Goal: Download file/media

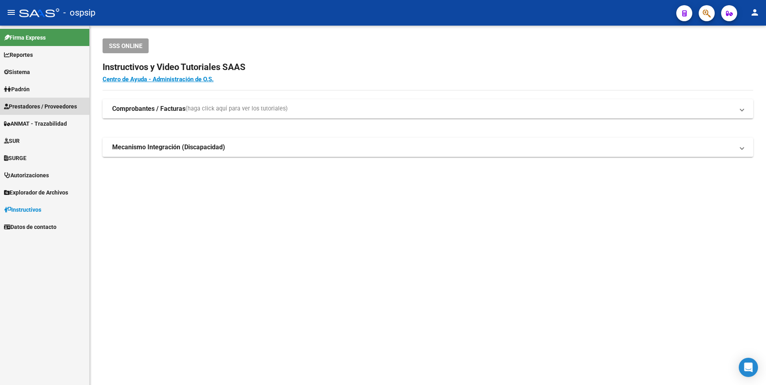
click at [55, 105] on span "Prestadores / Proveedores" at bounding box center [40, 106] width 73 height 9
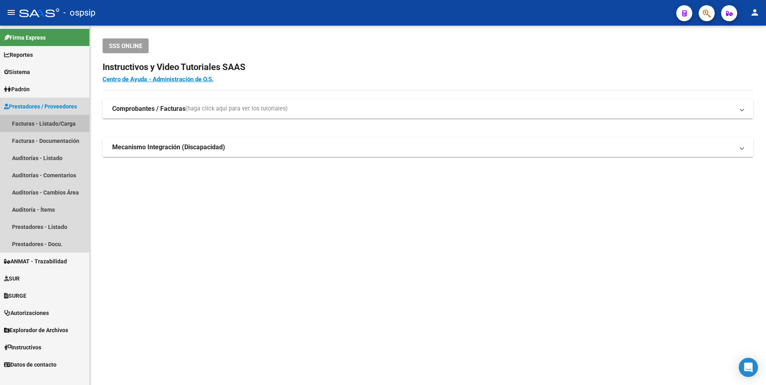
click at [62, 122] on link "Facturas - Listado/Carga" at bounding box center [44, 123] width 89 height 17
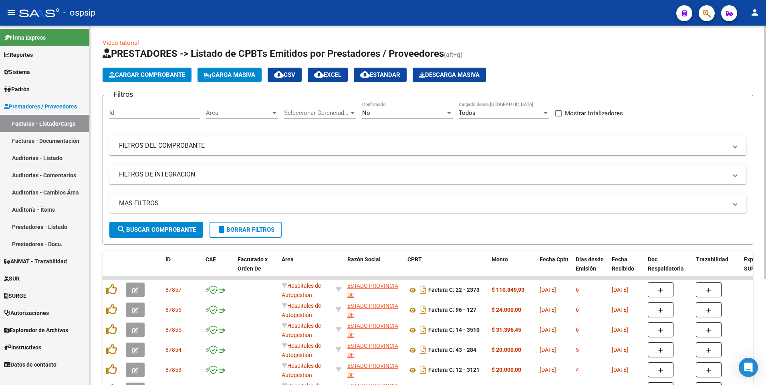
click at [277, 147] on mat-panel-title "FILTROS DEL COMPROBANTE" at bounding box center [423, 145] width 608 height 9
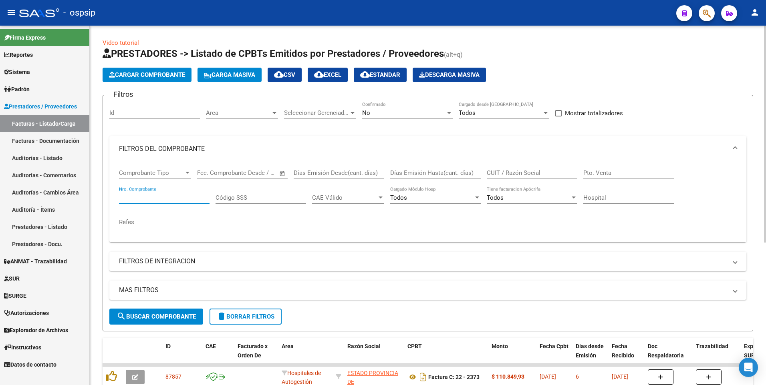
click at [155, 200] on input "Nro. Comprobante" at bounding box center [164, 197] width 91 height 7
type input "4"
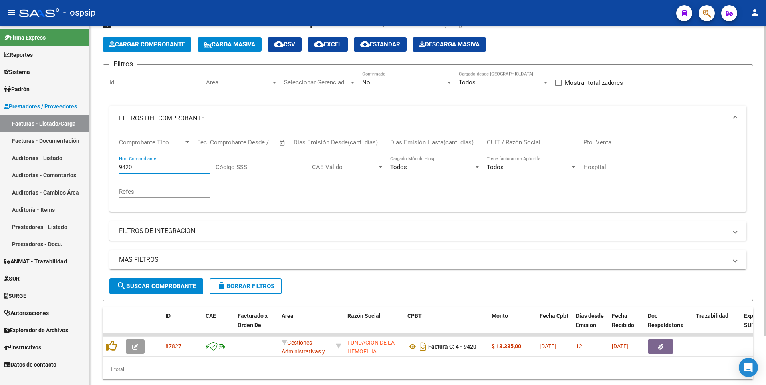
scroll to position [56, 0]
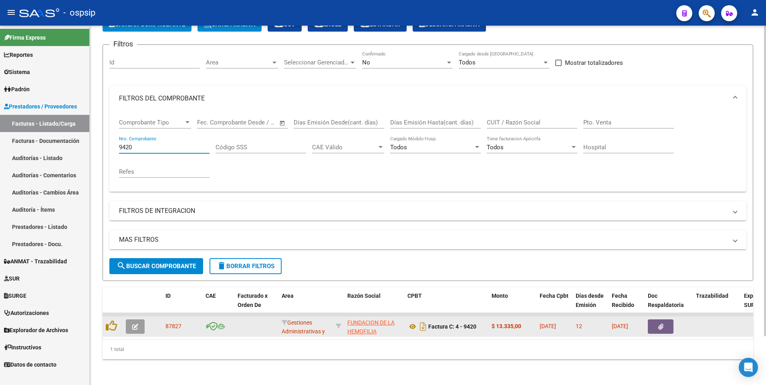
type input "9420"
click at [659, 320] on button "button" at bounding box center [661, 327] width 26 height 14
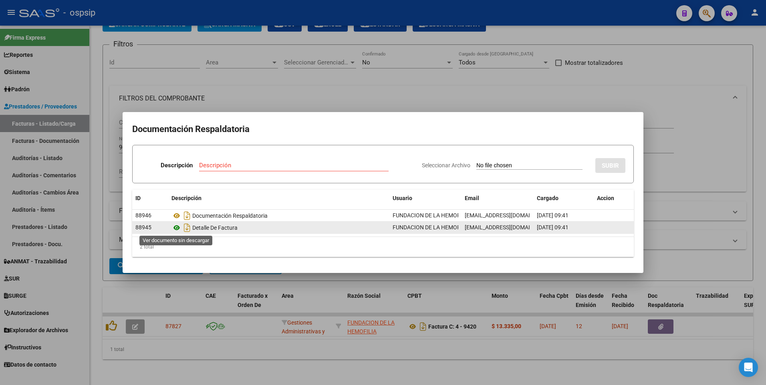
click at [175, 228] on icon at bounding box center [176, 228] width 10 height 10
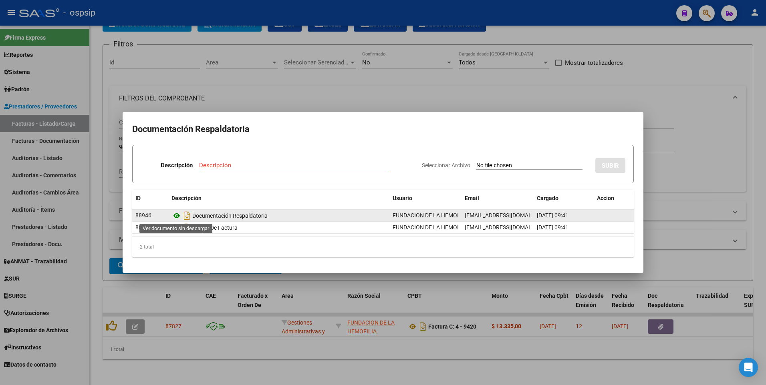
click at [176, 216] on icon at bounding box center [176, 216] width 10 height 10
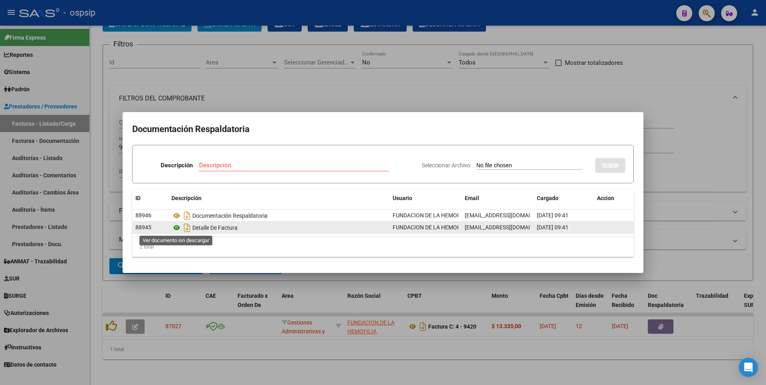
click at [174, 226] on icon at bounding box center [176, 228] width 10 height 10
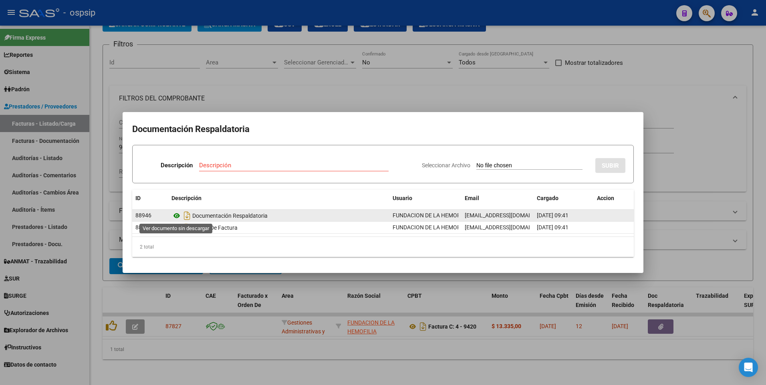
click at [174, 214] on icon at bounding box center [176, 216] width 10 height 10
